Goal: Find specific page/section

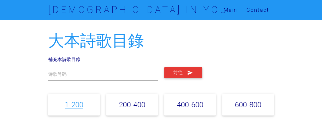
click at [73, 102] on link "1-200" at bounding box center [74, 104] width 18 height 9
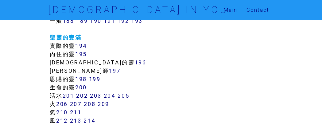
scroll to position [400, 0]
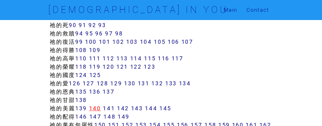
click at [98, 109] on link "140" at bounding box center [95, 108] width 12 height 7
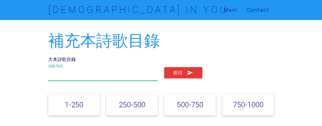
click at [91, 77] on input "text" at bounding box center [102, 74] width 109 height 14
type input "343"
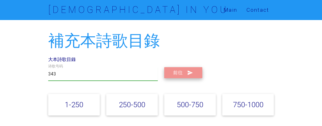
click at [178, 73] on button "前往" at bounding box center [183, 72] width 38 height 11
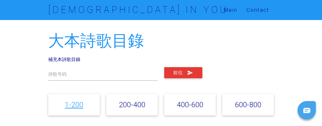
click at [77, 106] on link "1-200" at bounding box center [74, 104] width 18 height 9
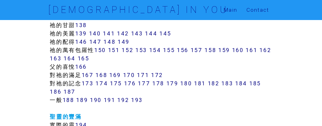
scroll to position [477, 0]
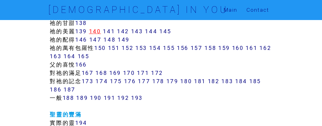
click at [100, 31] on link "140" at bounding box center [95, 31] width 12 height 7
